Goal: Information Seeking & Learning: Learn about a topic

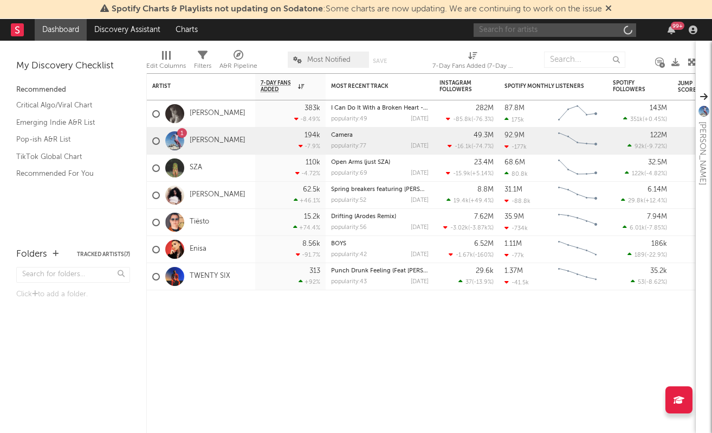
click at [559, 35] on input "text" at bounding box center [555, 30] width 163 height 14
click at [539, 30] on input "sienna" at bounding box center [555, 30] width 163 height 14
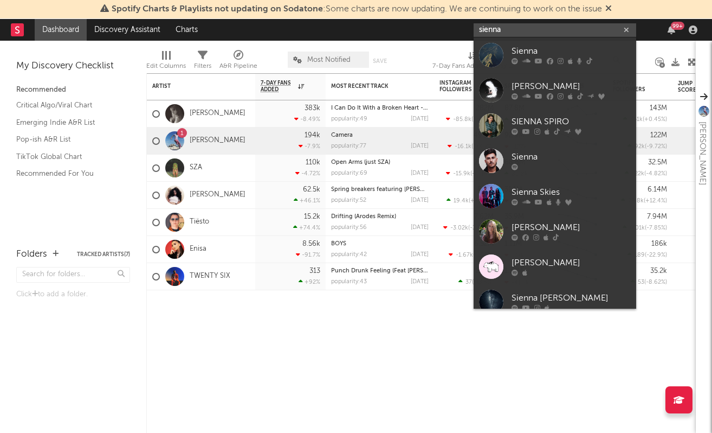
click at [525, 27] on input "sienna" at bounding box center [555, 30] width 163 height 14
type input "r"
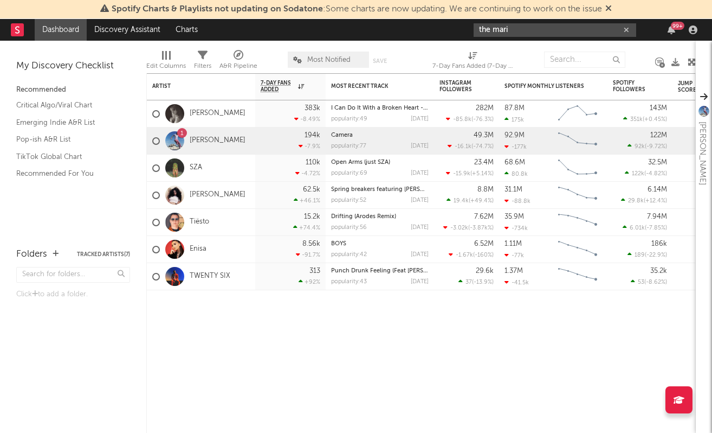
type input "the mari"
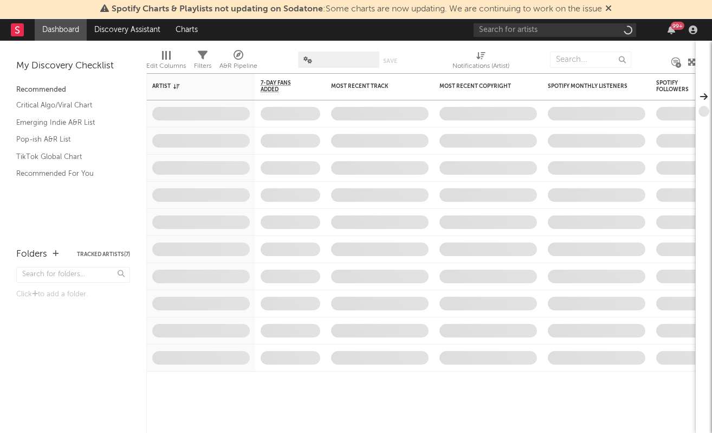
click at [491, 21] on div "99 +" at bounding box center [588, 30] width 228 height 22
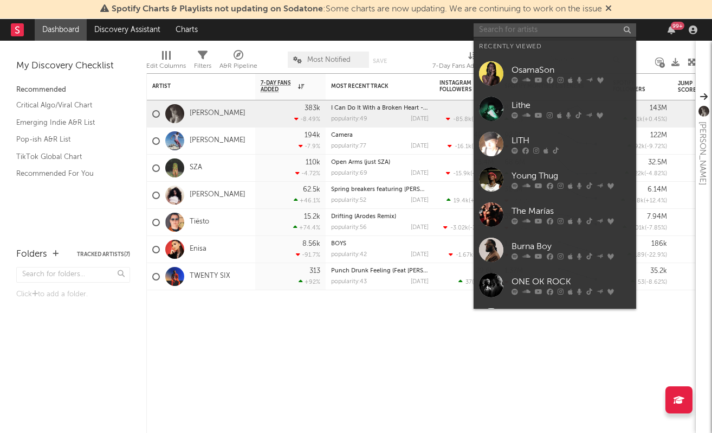
click at [491, 25] on input "text" at bounding box center [555, 30] width 163 height 14
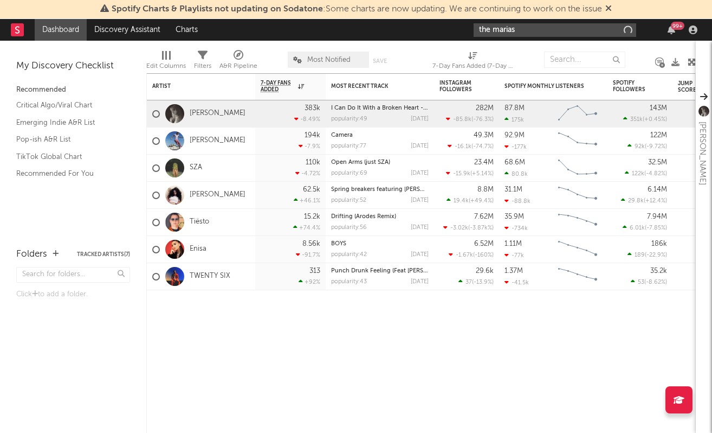
click at [514, 25] on input "the marias" at bounding box center [555, 30] width 163 height 14
click at [518, 26] on input "the marias" at bounding box center [555, 30] width 163 height 14
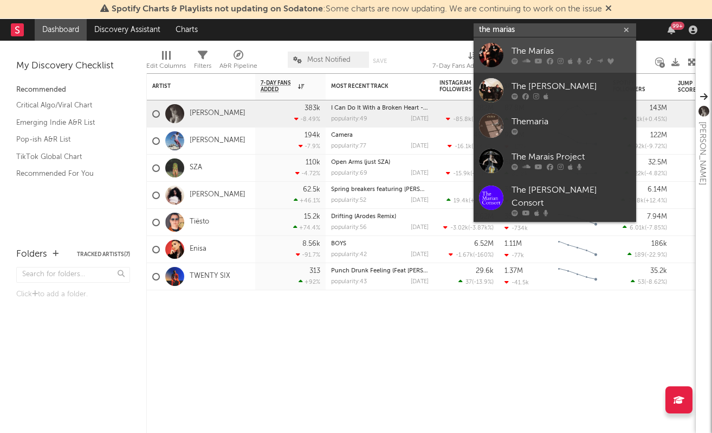
type input "the marias"
click at [520, 43] on link "The Marías" at bounding box center [555, 54] width 163 height 35
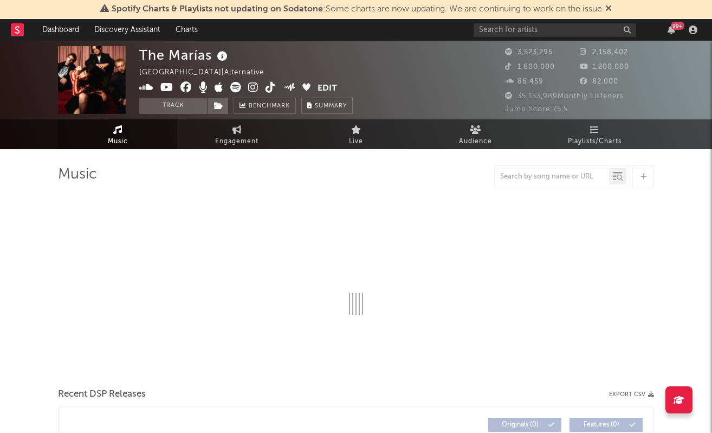
select select "6m"
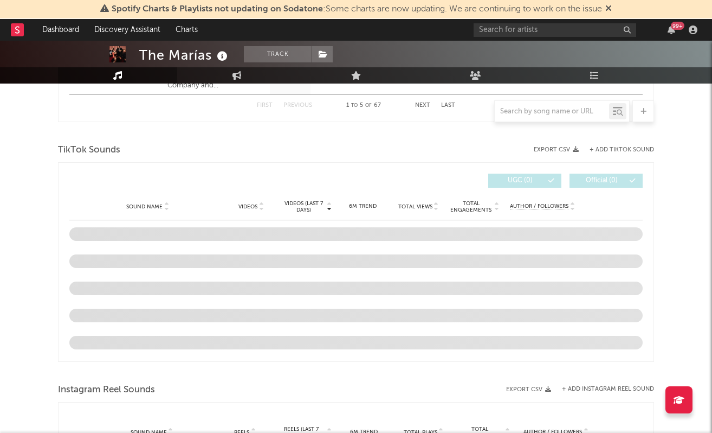
scroll to position [685, 0]
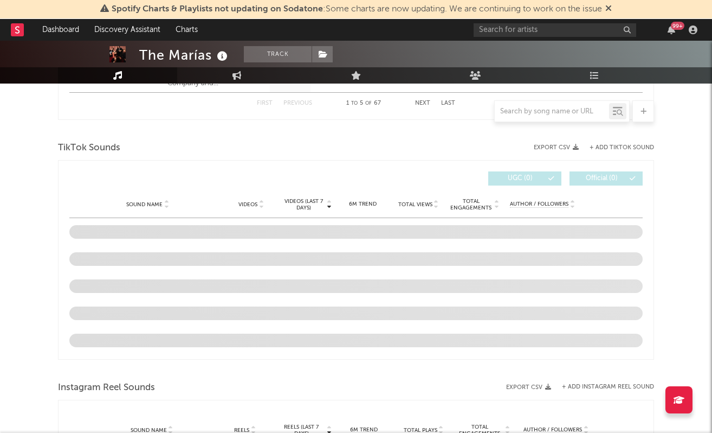
click at [266, 139] on div "TikTok Sounds" at bounding box center [356, 148] width 596 height 18
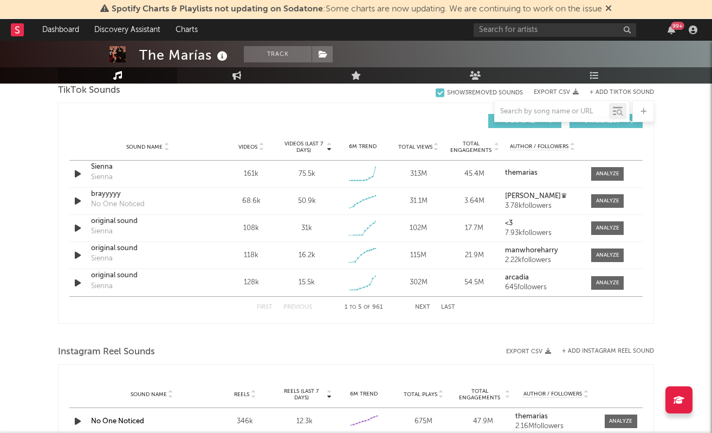
scroll to position [728, 0]
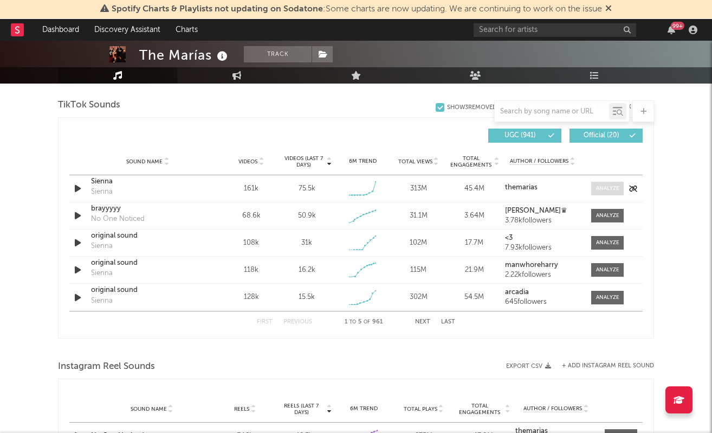
click at [601, 190] on div at bounding box center [607, 188] width 23 height 8
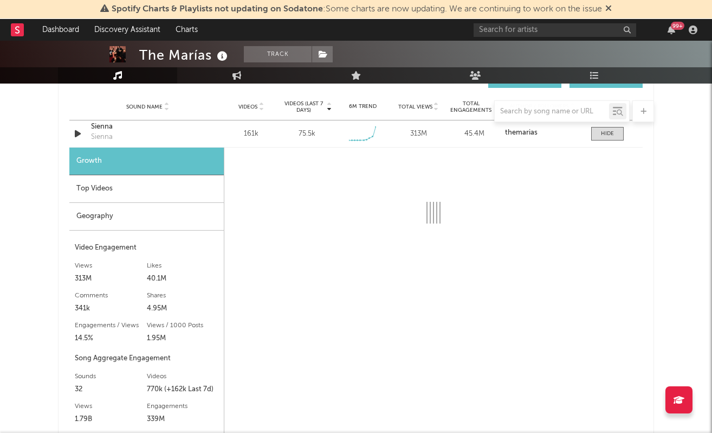
scroll to position [783, 0]
select select "6m"
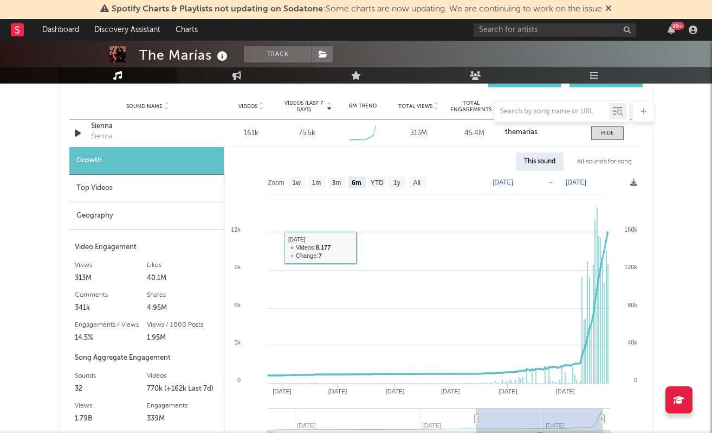
click at [182, 196] on div "Top Videos" at bounding box center [146, 189] width 155 height 28
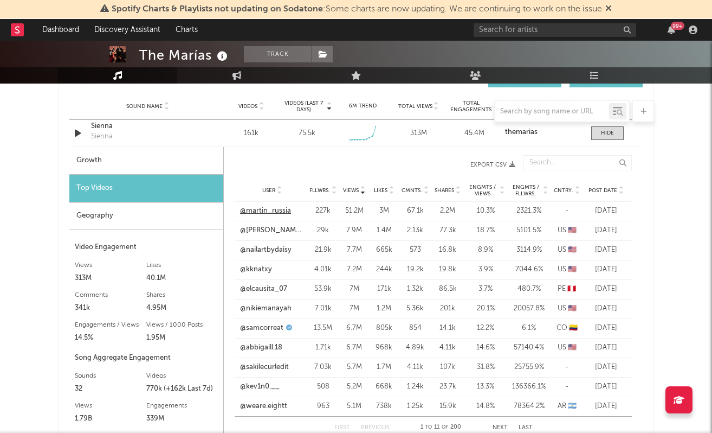
click at [265, 213] on link "@martin_russia" at bounding box center [265, 210] width 51 height 11
click at [603, 191] on span "Post Date" at bounding box center [603, 190] width 29 height 7
click at [277, 247] on link "@brandodrumss" at bounding box center [267, 249] width 54 height 11
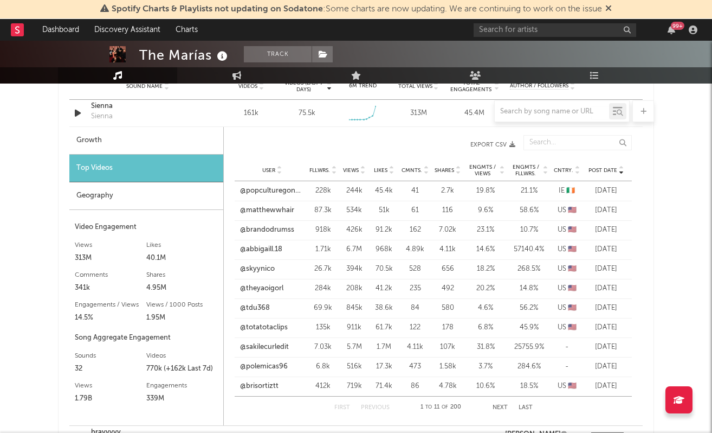
scroll to position [776, 0]
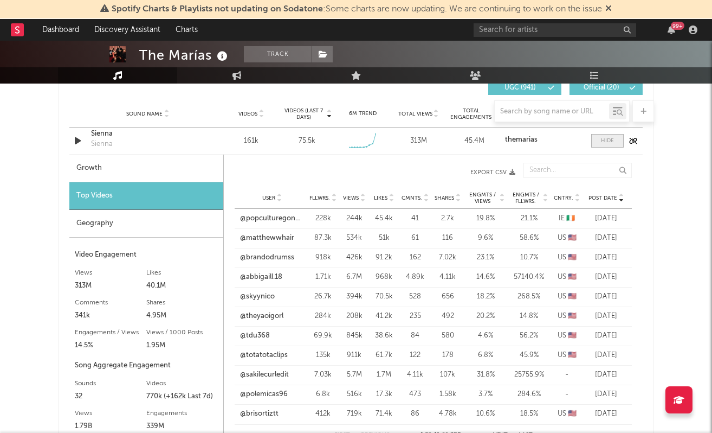
click at [610, 142] on div at bounding box center [607, 141] width 13 height 8
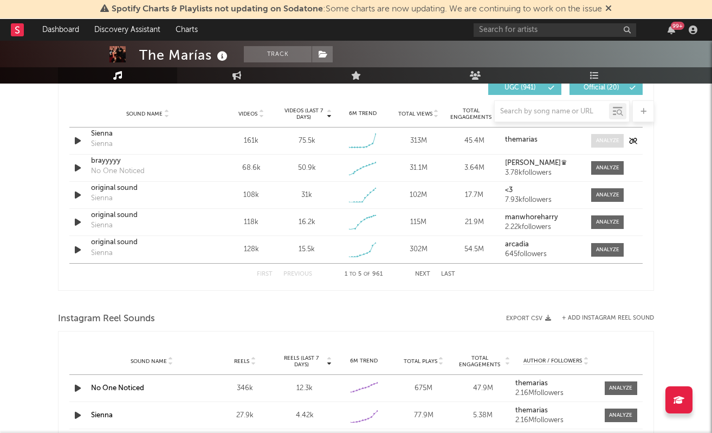
click at [610, 142] on div at bounding box center [607, 141] width 23 height 8
select select "6m"
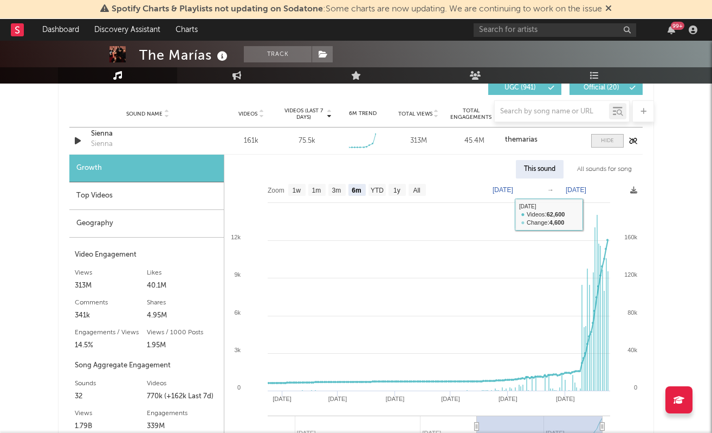
click at [607, 138] on div at bounding box center [607, 141] width 13 height 8
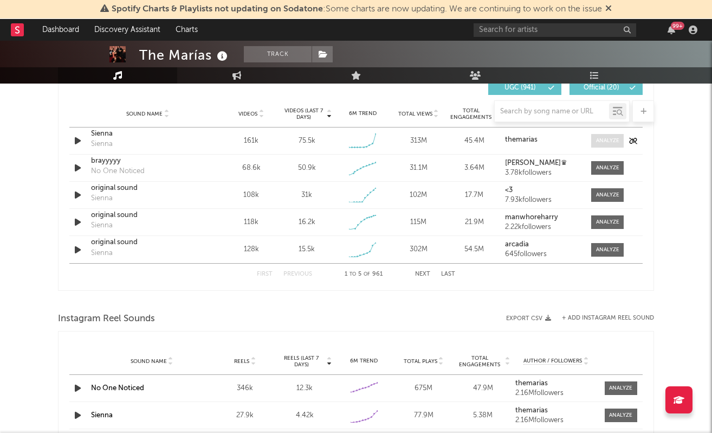
click at [606, 138] on div at bounding box center [607, 141] width 23 height 8
select select "6m"
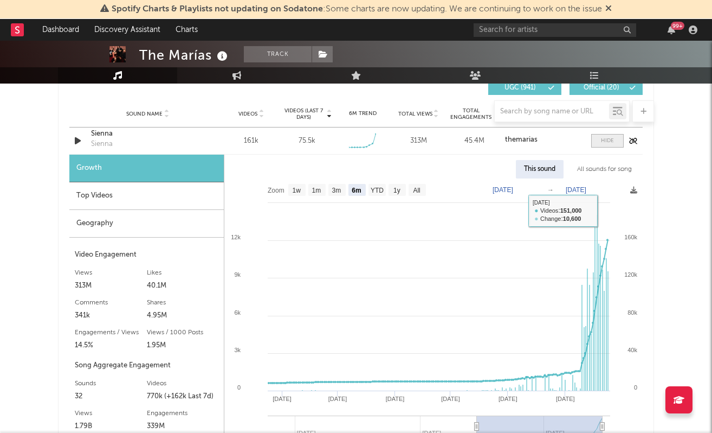
click at [604, 139] on div at bounding box center [607, 141] width 13 height 8
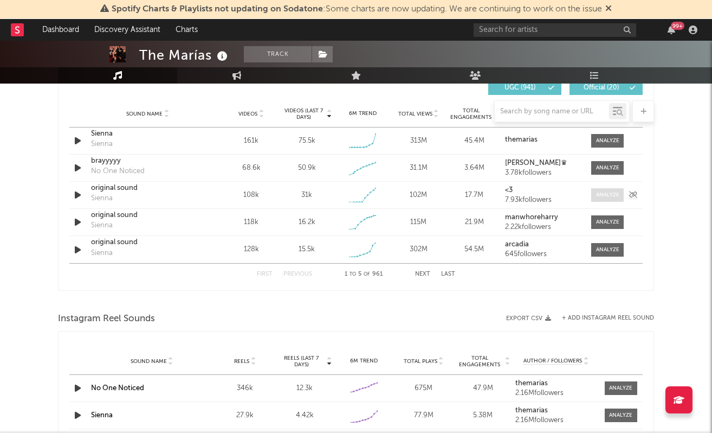
click at [602, 198] on div at bounding box center [607, 195] width 23 height 8
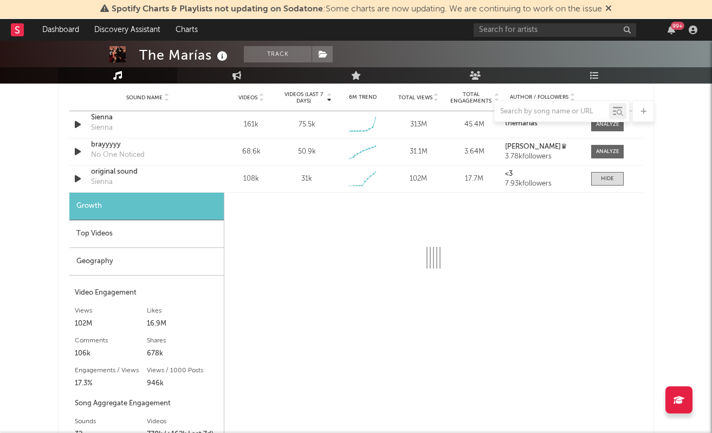
scroll to position [801, 0]
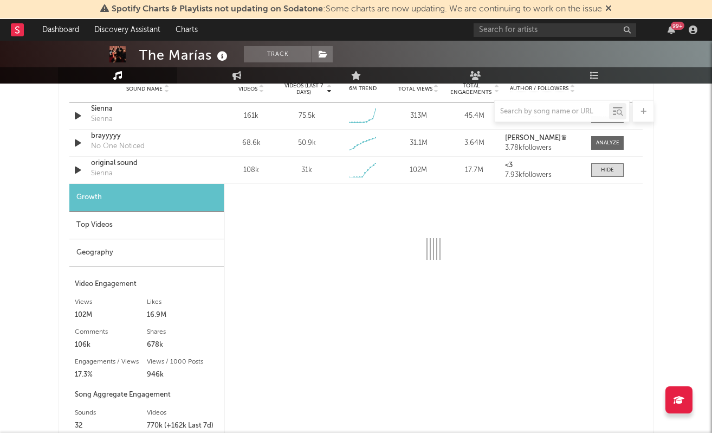
select select "1w"
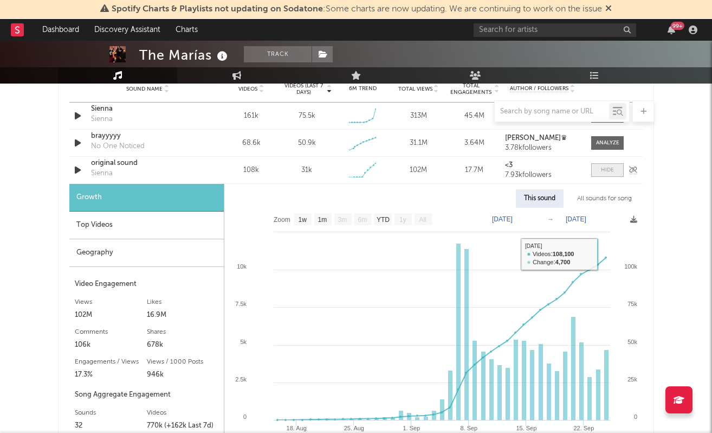
click at [603, 173] on div at bounding box center [607, 170] width 13 height 8
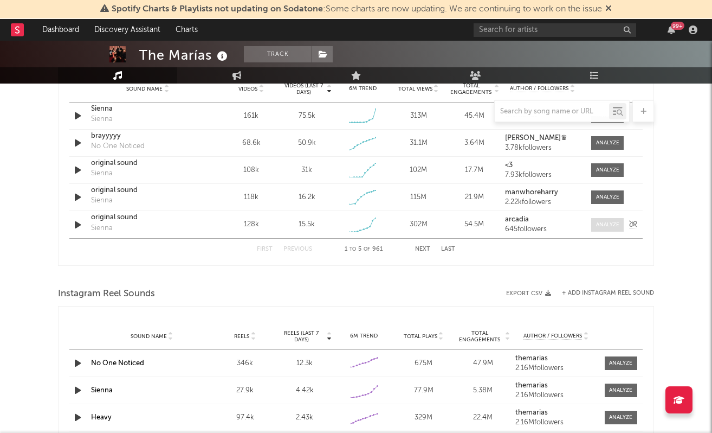
click at [600, 220] on span at bounding box center [607, 225] width 33 height 14
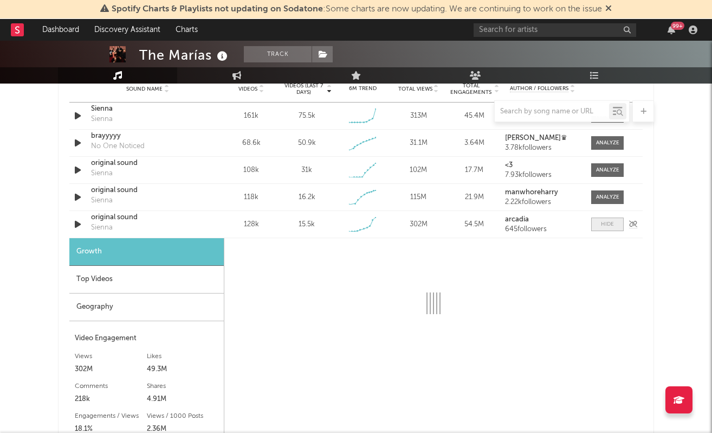
select select "1w"
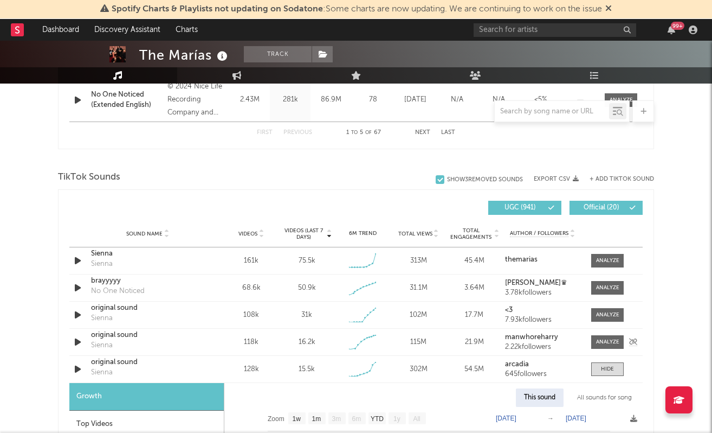
scroll to position [671, 0]
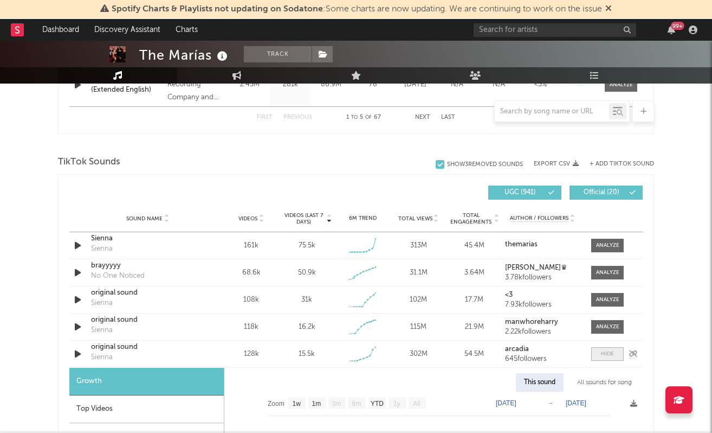
click at [604, 347] on span at bounding box center [607, 354] width 33 height 14
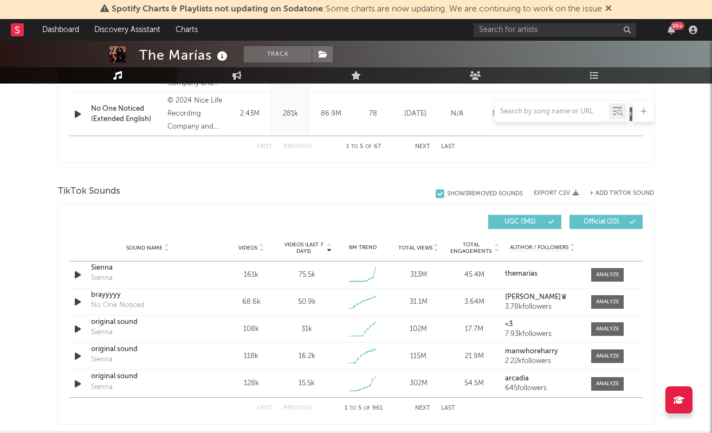
scroll to position [639, 0]
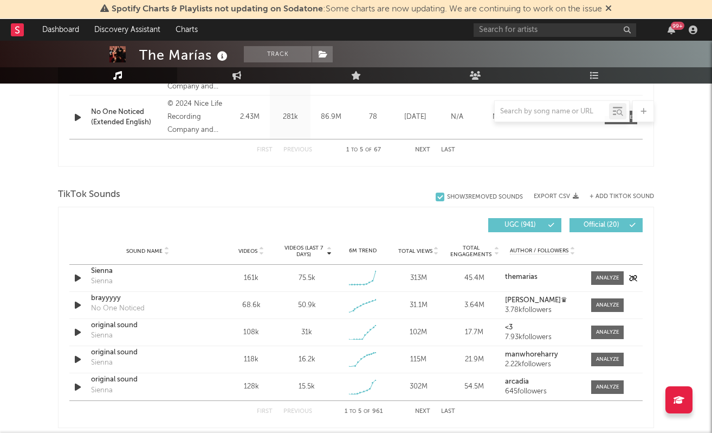
click at [595, 268] on div "Sound Name [PERSON_NAME] Videos 161k Videos (last 7 days) 75.5k Weekly Growth %…" at bounding box center [356, 278] width 574 height 27
click at [595, 273] on span at bounding box center [607, 278] width 33 height 14
select select "6m"
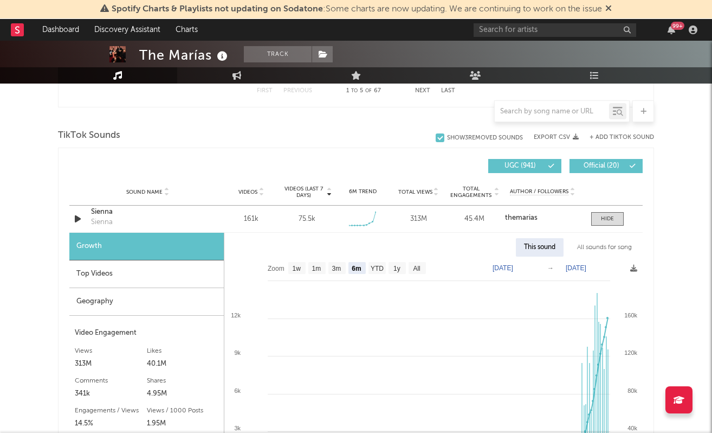
scroll to position [699, 0]
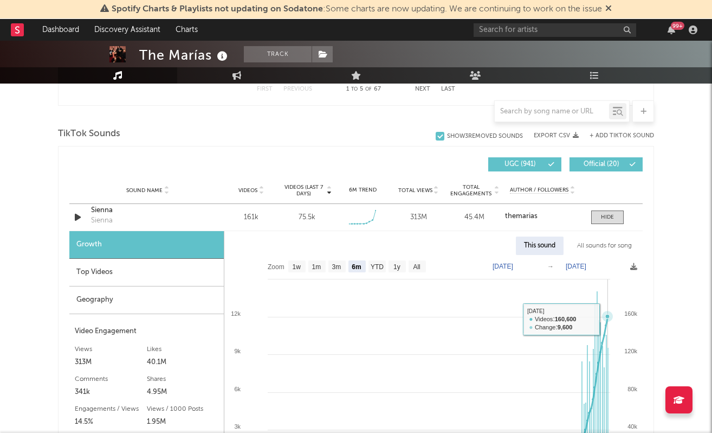
click at [609, 317] on icon at bounding box center [608, 316] width 4 height 4
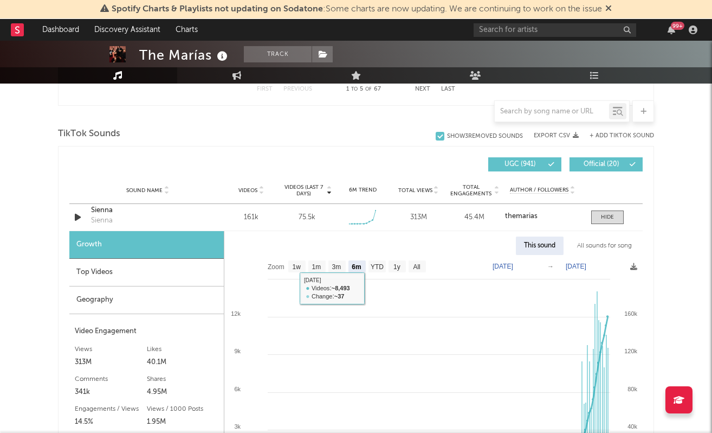
click at [196, 273] on div "Top Videos" at bounding box center [146, 273] width 155 height 28
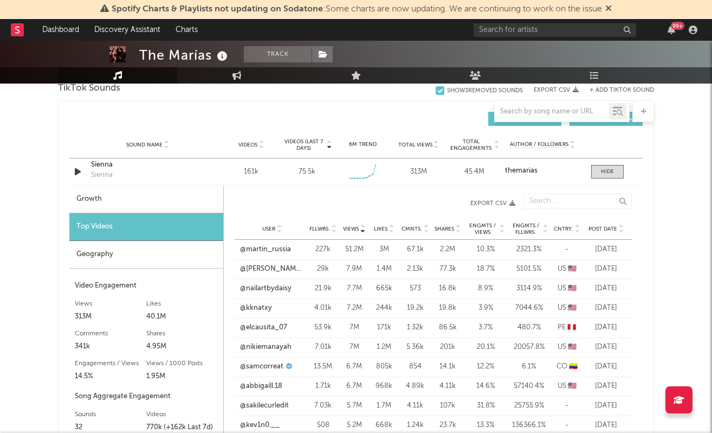
scroll to position [747, 0]
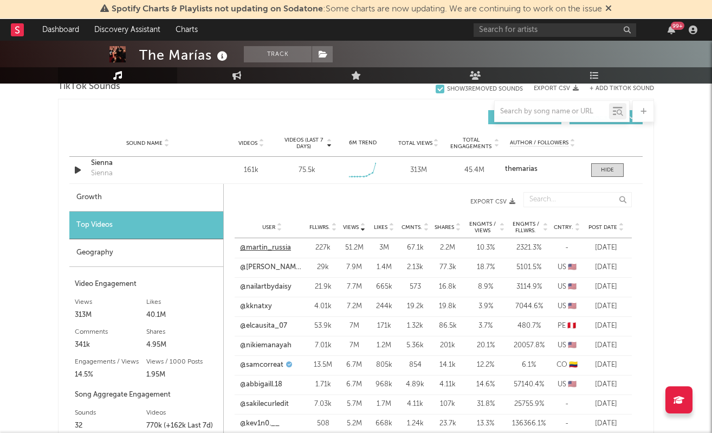
click at [271, 248] on link "@martin_russia" at bounding box center [265, 247] width 51 height 11
